Goal: Check status: Check status

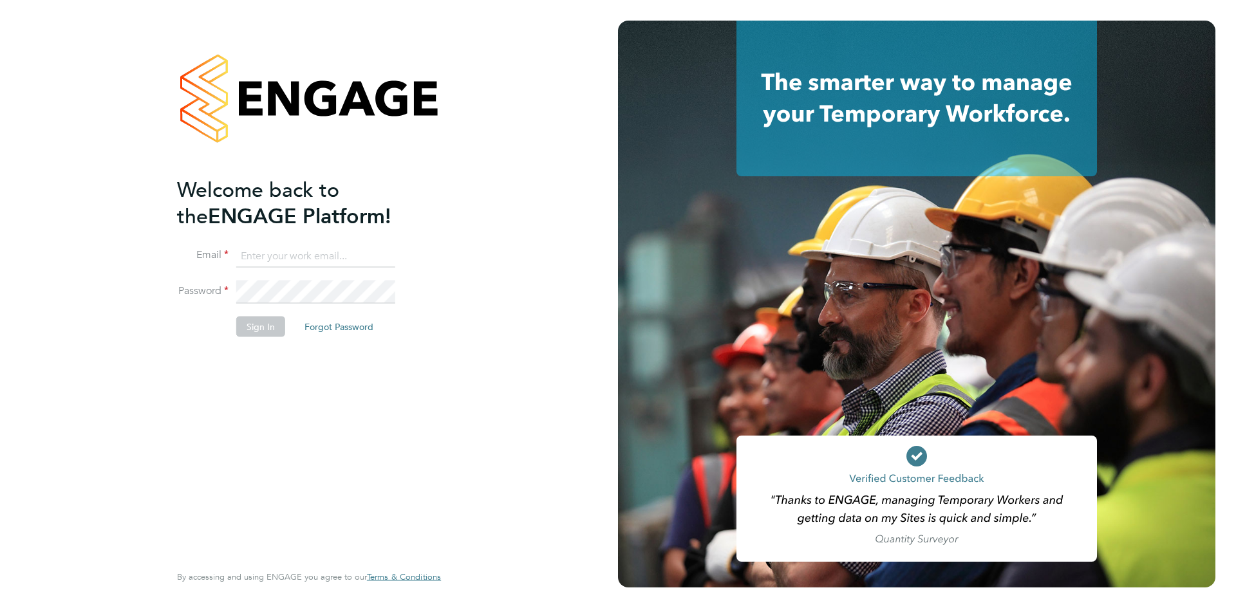
type input "Jamie.Rouse@MadiganGill.co.uk"
click at [258, 332] on button "Sign In" at bounding box center [260, 326] width 49 height 21
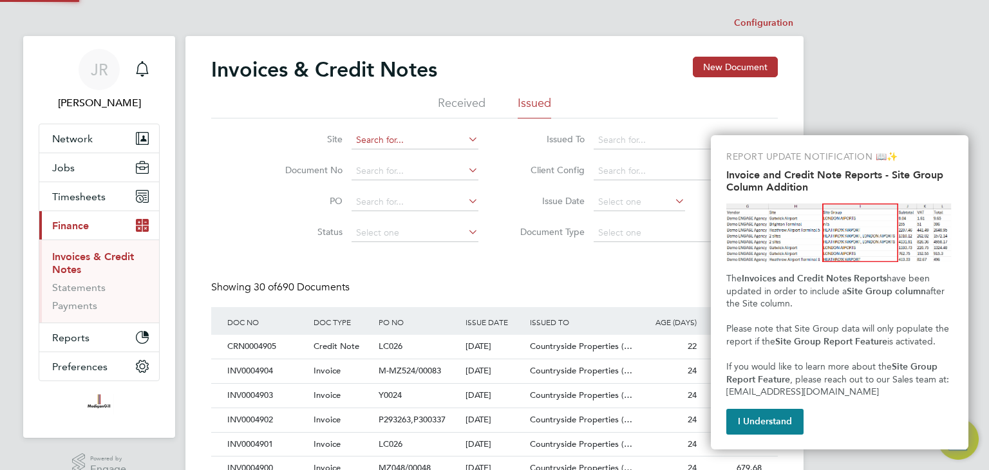
click at [321, 124] on input at bounding box center [415, 140] width 127 height 18
type input "inv0004857"
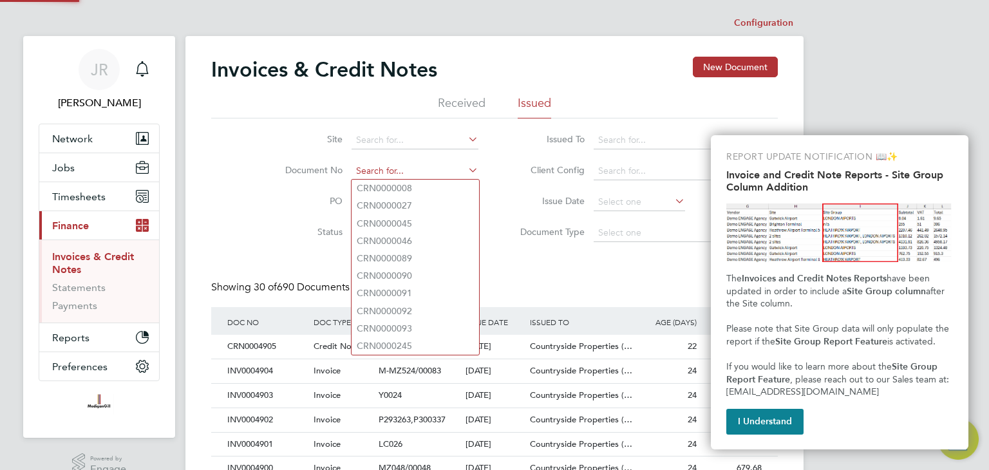
click at [321, 124] on input at bounding box center [415, 171] width 127 height 18
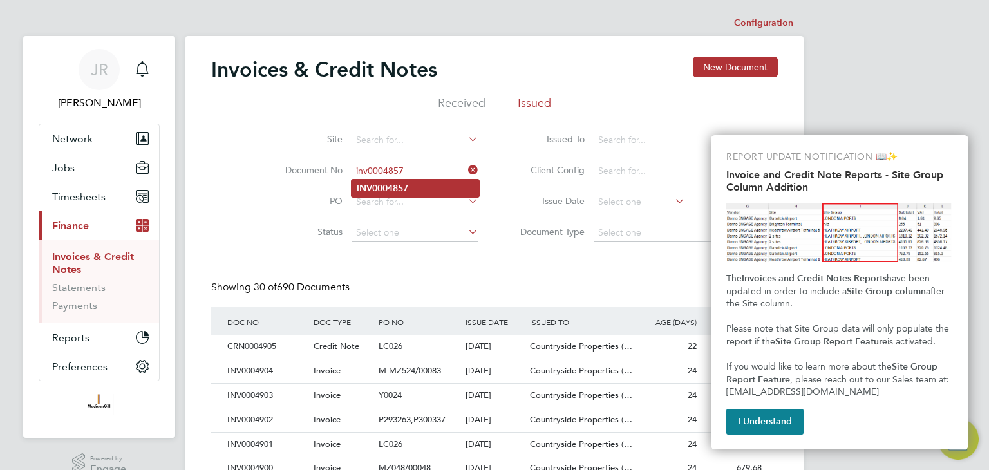
click at [321, 124] on b "INV0004857" at bounding box center [383, 188] width 52 height 11
type input "INV0004857"
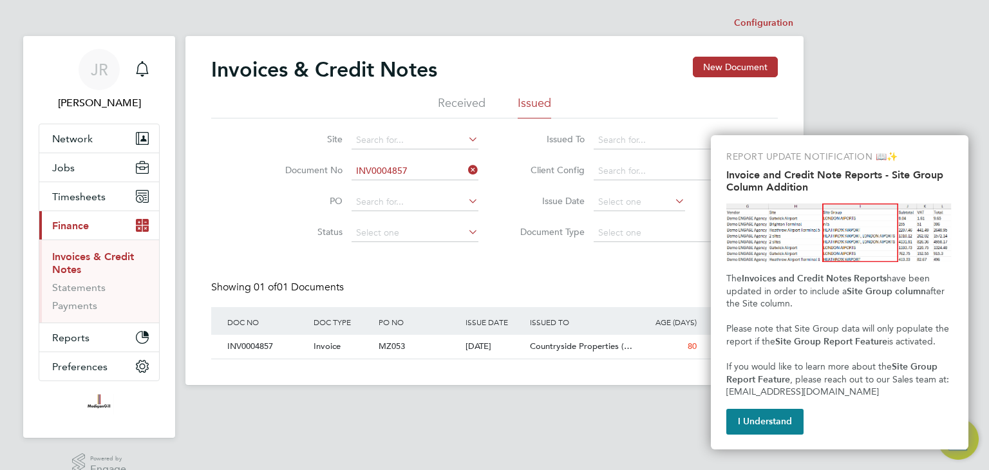
click at [321, 114] on div "JR [PERSON_NAME] Notifications Applications: Network Businesses Sites Workers C…" at bounding box center [494, 203] width 989 height 406
click at [321, 124] on button "I Understand" at bounding box center [764, 422] width 77 height 26
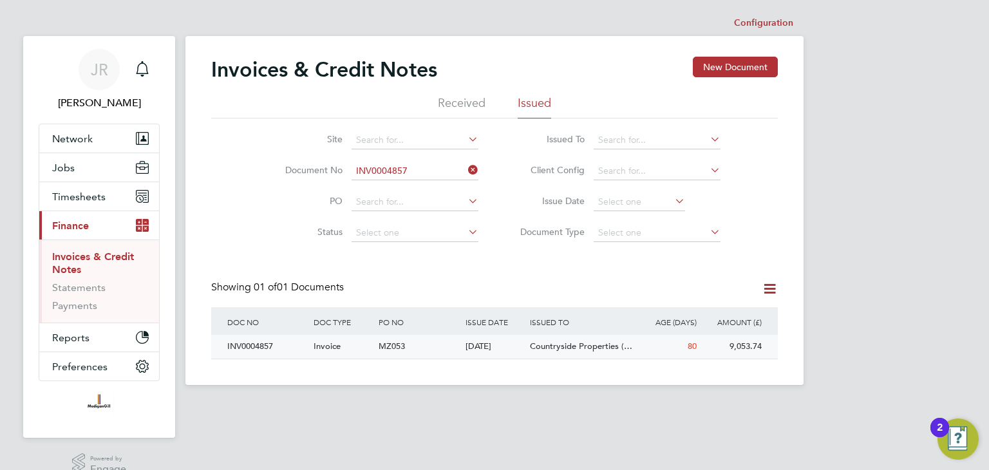
click at [321, 124] on span "MZ053" at bounding box center [392, 346] width 26 height 11
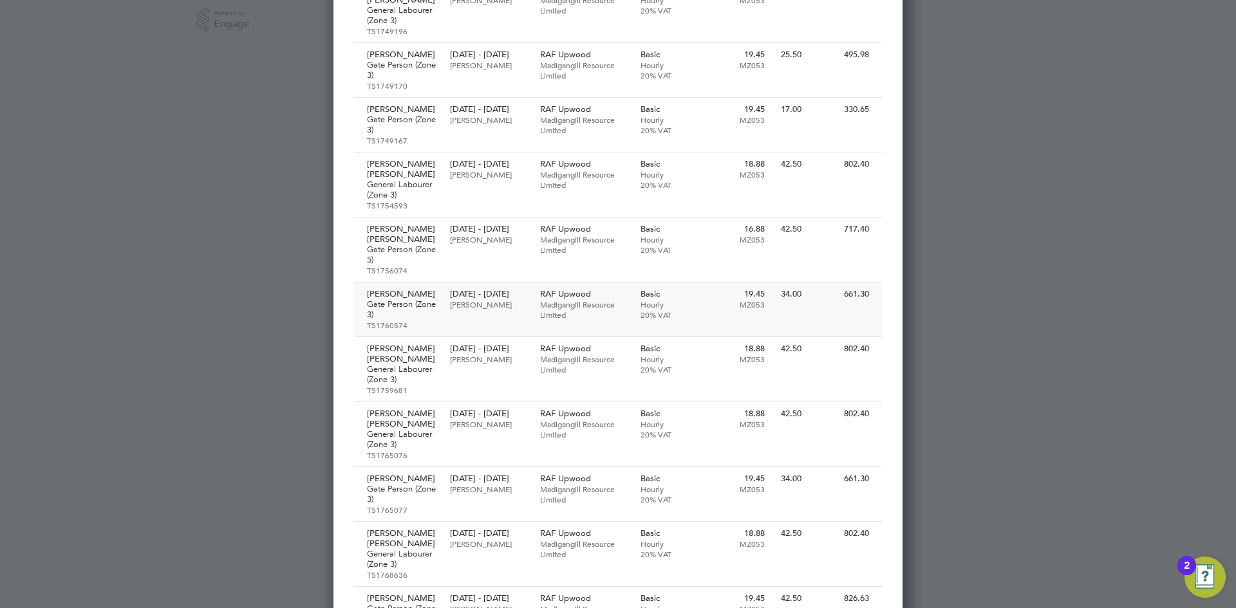
scroll to position [574, 0]
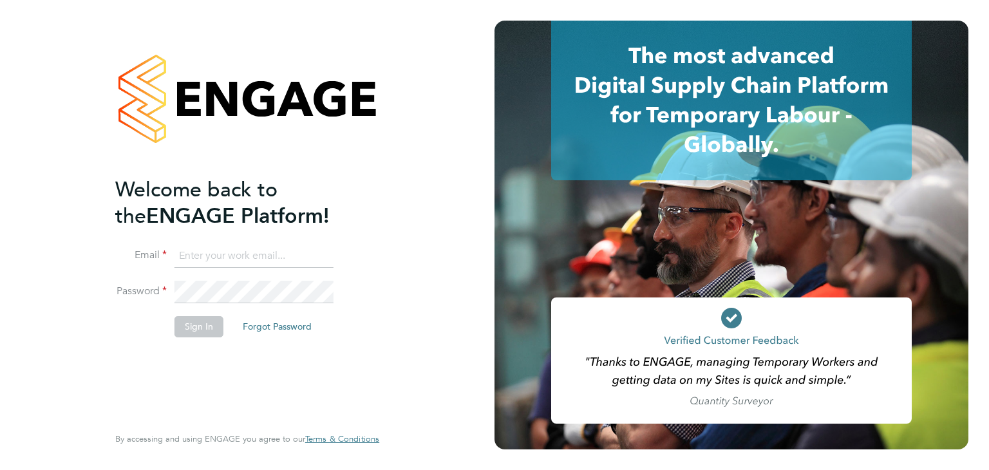
type input "Jamie.Rouse@MadiganGill.co.uk"
click at [203, 325] on button "Sign In" at bounding box center [198, 326] width 49 height 21
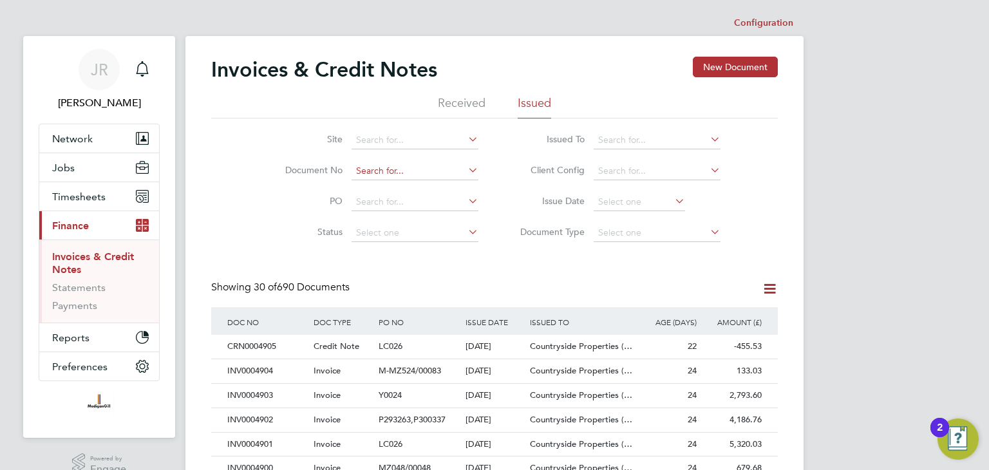
click at [379, 164] on input at bounding box center [415, 171] width 127 height 18
type input "inv0004850mg"
click at [396, 169] on input at bounding box center [415, 171] width 127 height 18
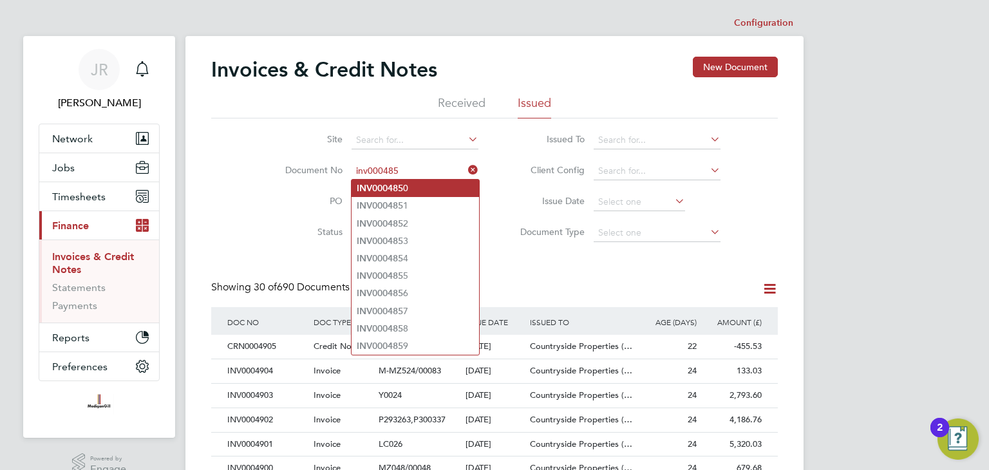
click at [406, 185] on li "INV000485 0" at bounding box center [415, 188] width 127 height 17
type input "INV0004850"
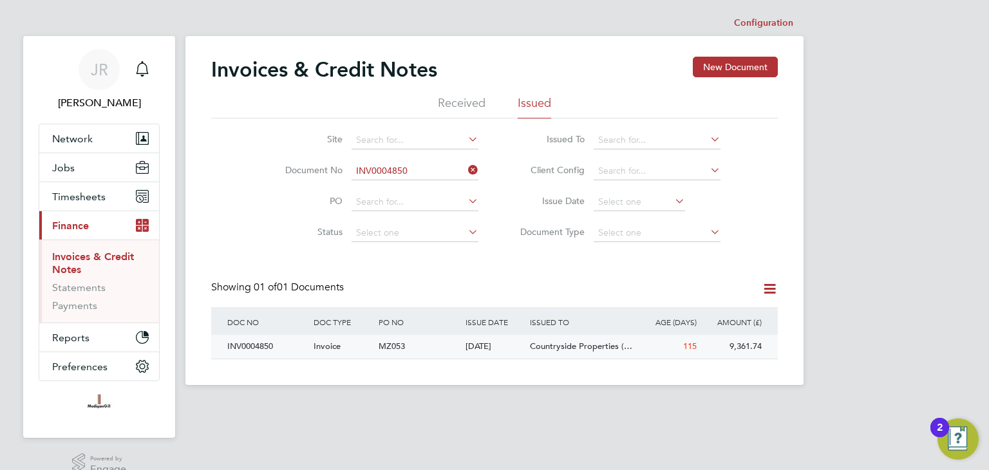
click at [264, 344] on div "INV0004850" at bounding box center [267, 347] width 86 height 24
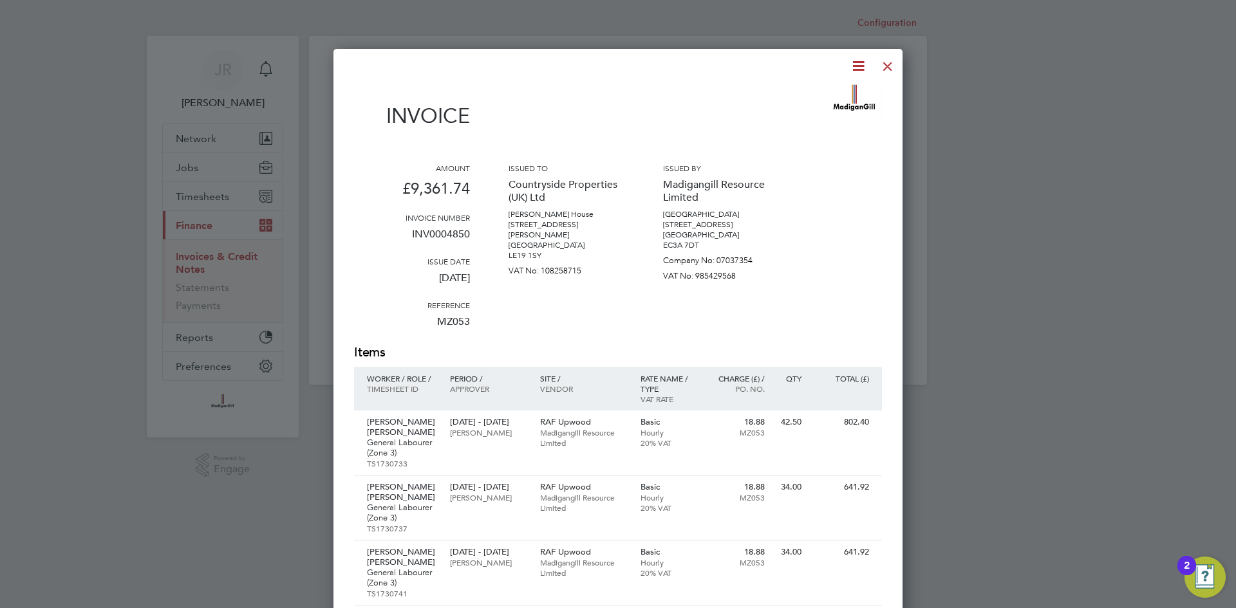
click at [885, 66] on div at bounding box center [887, 63] width 23 height 23
